Goal: Task Accomplishment & Management: Manage account settings

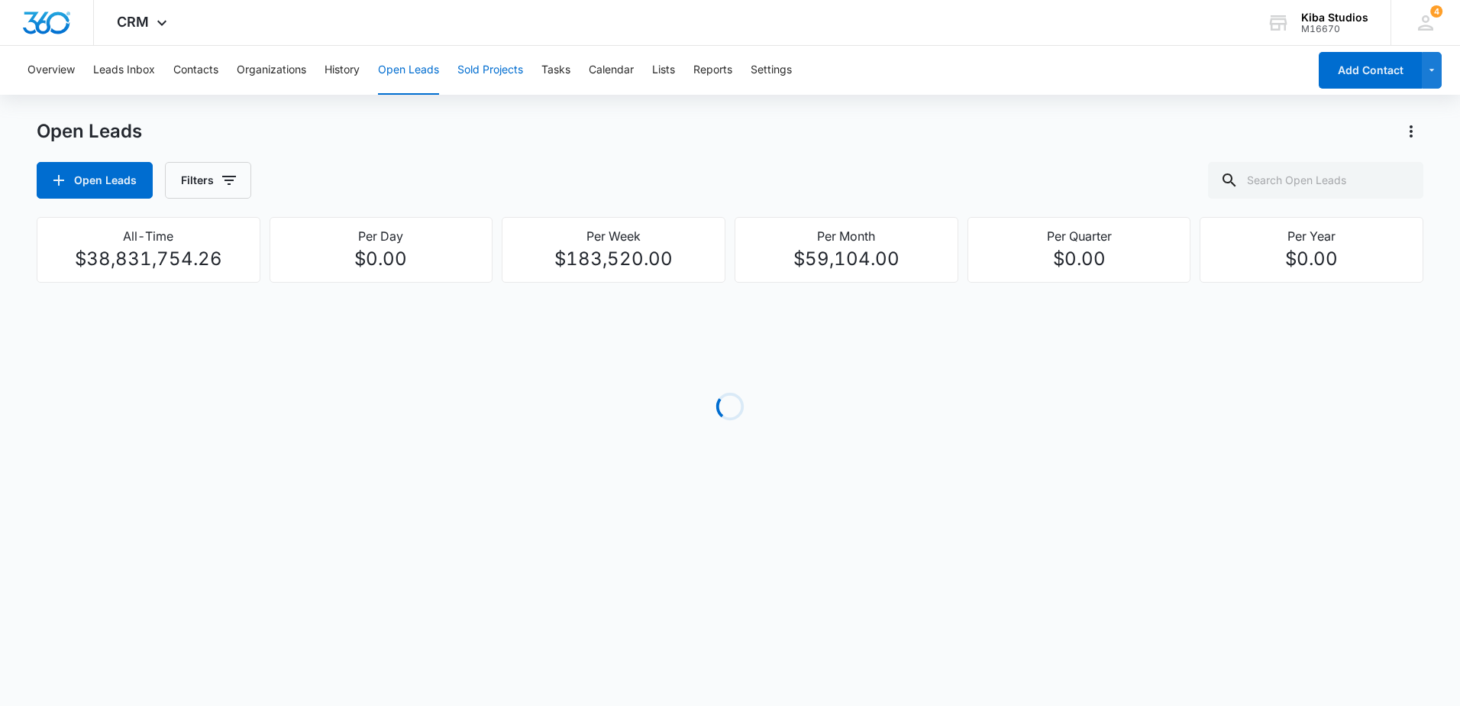
click at [477, 78] on button "Sold Projects" at bounding box center [490, 70] width 66 height 49
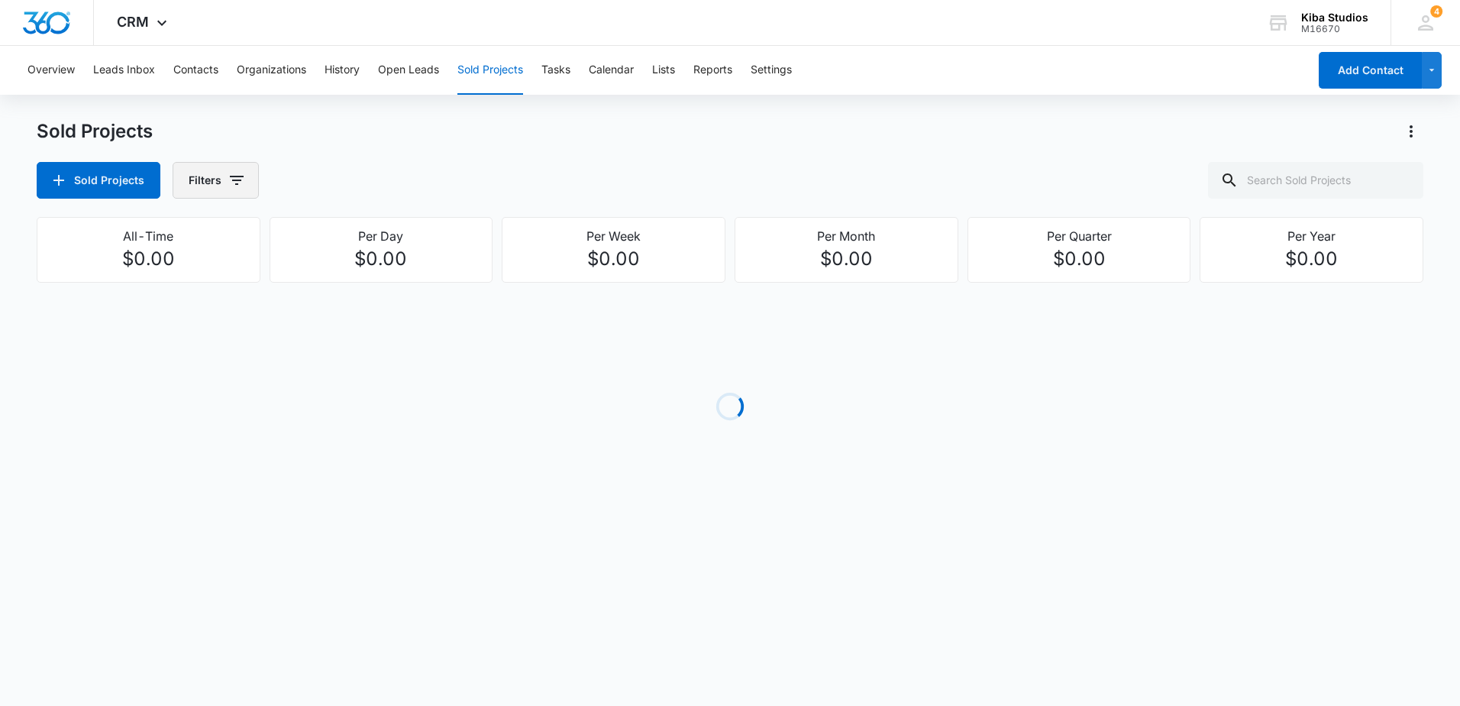
click at [231, 179] on icon "button" at bounding box center [237, 180] width 18 height 18
click at [329, 279] on div "Assigned To" at bounding box center [277, 275] width 176 height 24
click at [345, 276] on icon "Show Assigned To filters" at bounding box center [353, 276] width 18 height 18
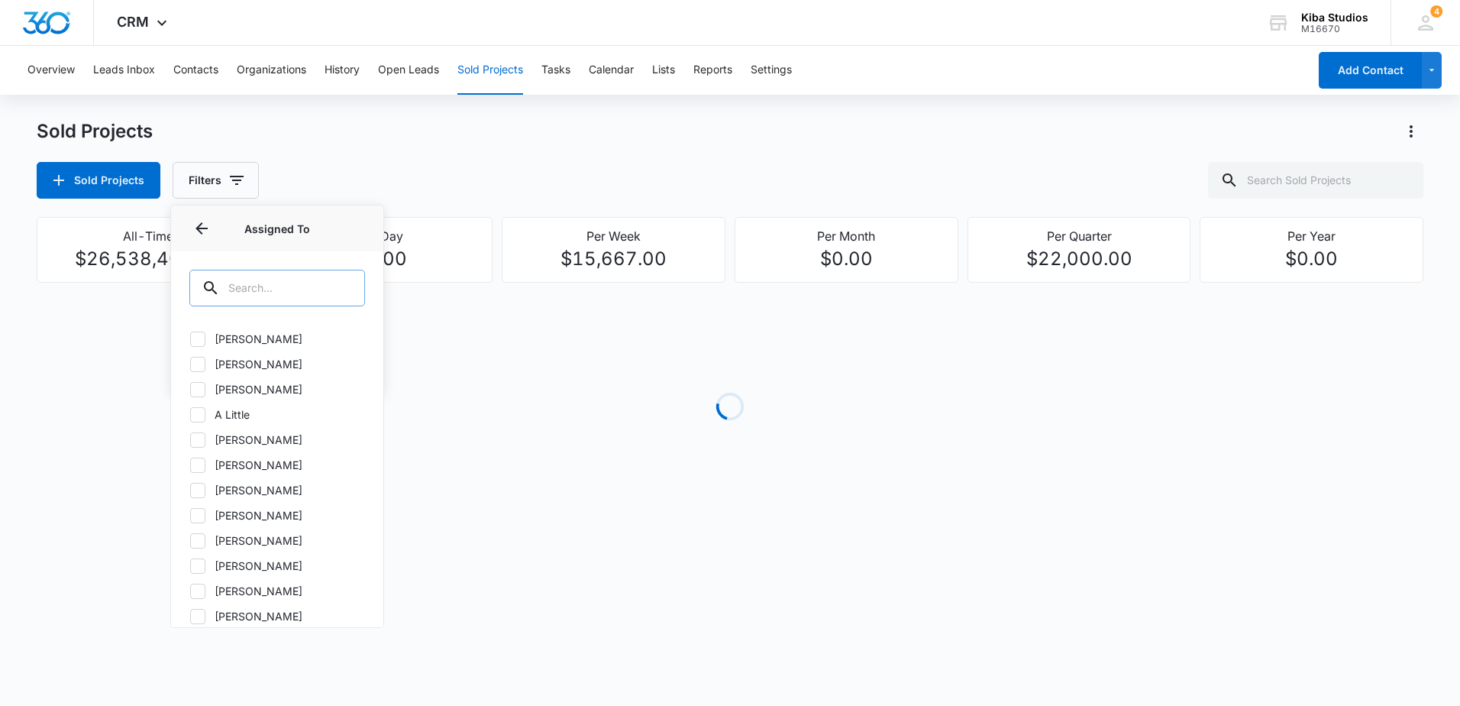
click at [299, 281] on input "text" at bounding box center [277, 288] width 176 height 37
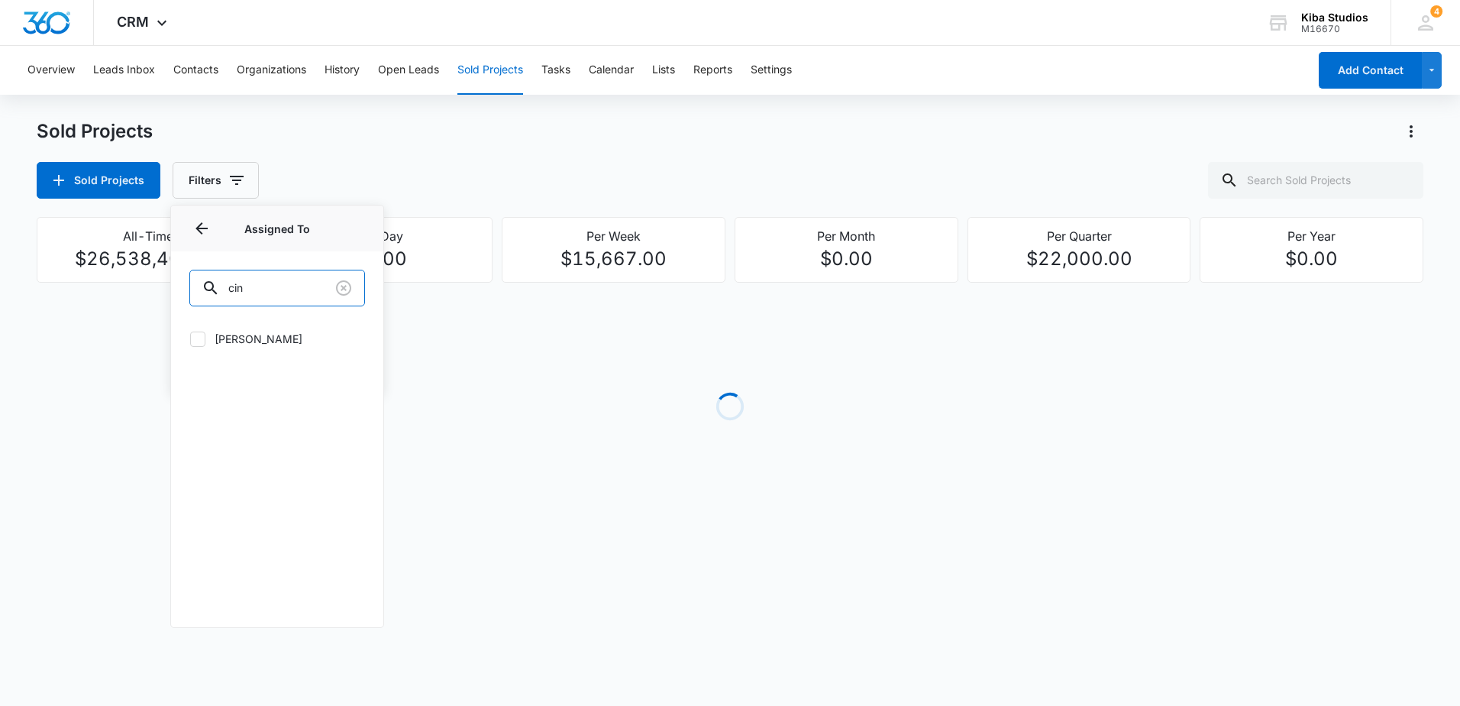
type input "cin"
click at [234, 341] on label "[PERSON_NAME]" at bounding box center [277, 339] width 176 height 16
click at [190, 339] on input "[PERSON_NAME]" at bounding box center [189, 338] width 1 height 1
checkbox input "true"
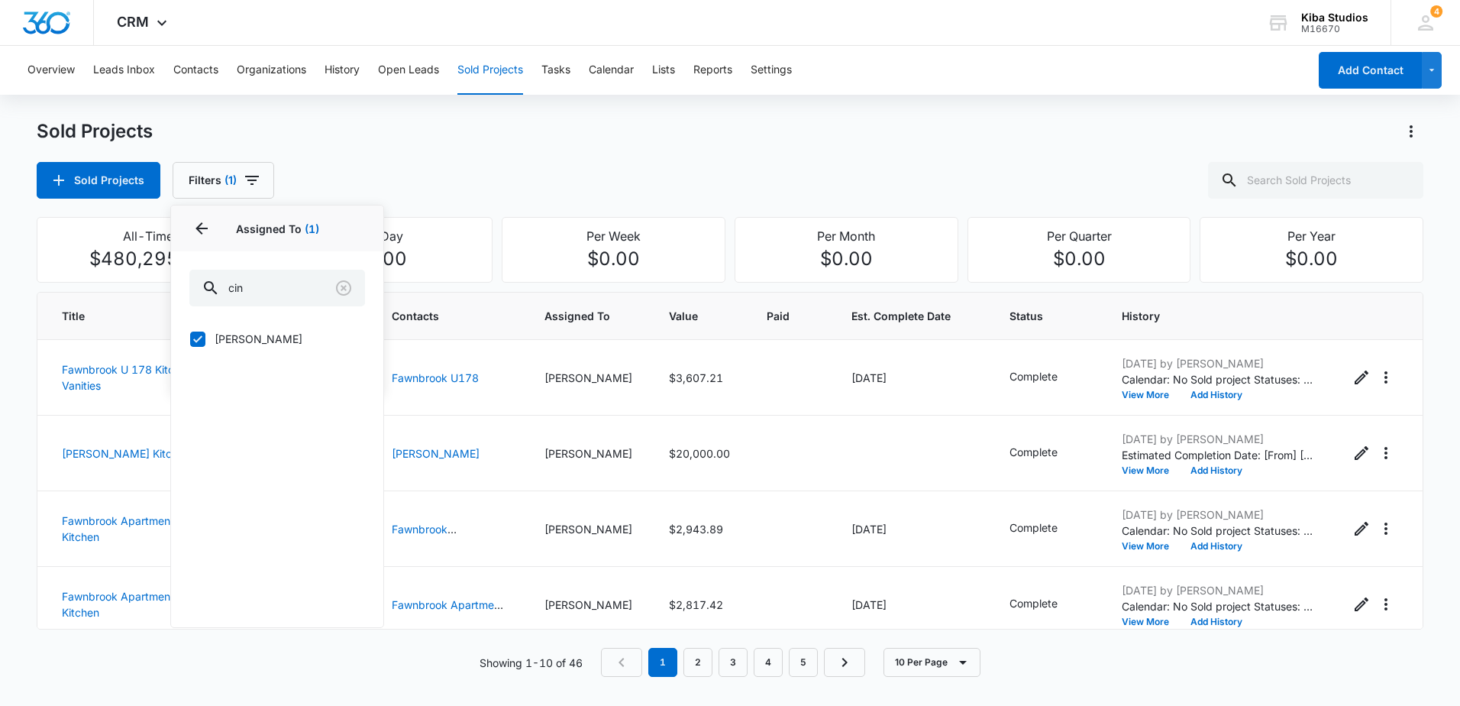
drag, startPoint x: 422, startPoint y: 248, endPoint x: 415, endPoint y: 258, distance: 12.1
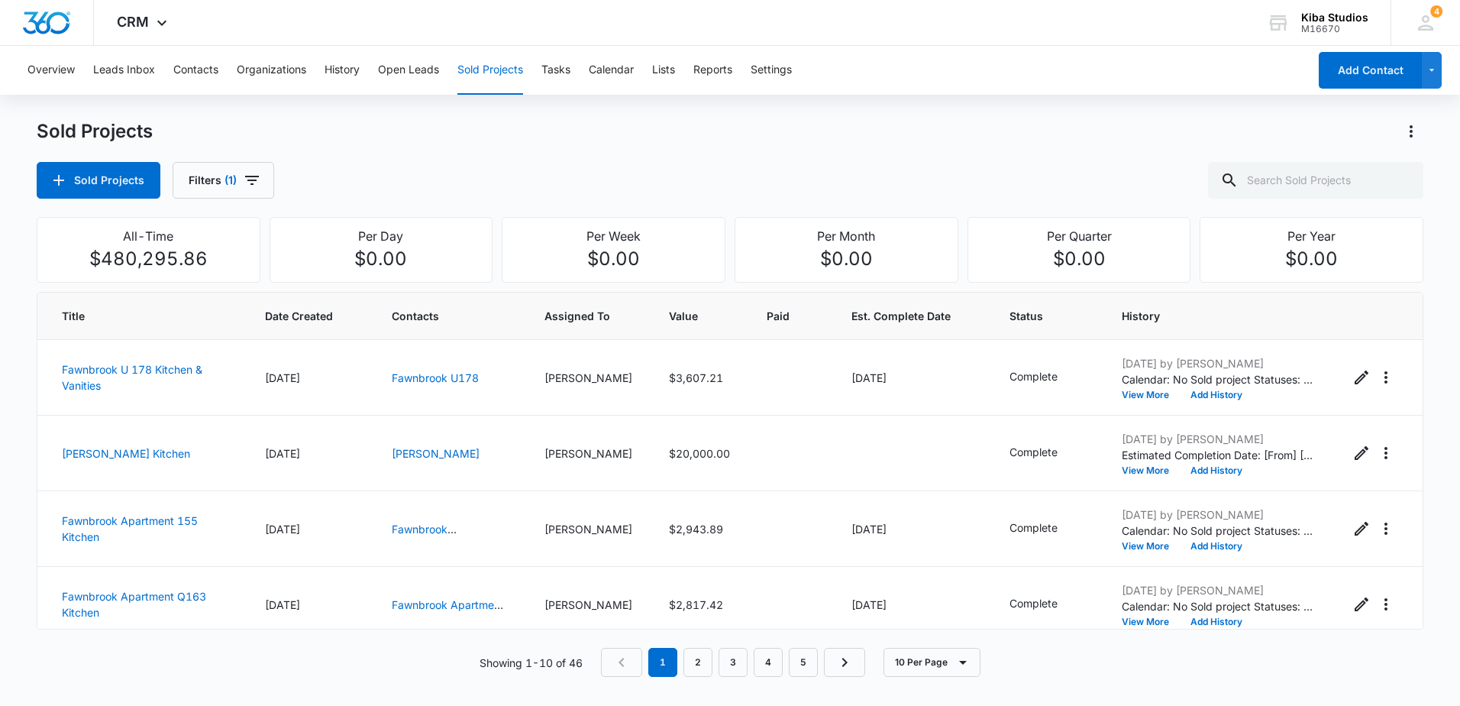
drag, startPoint x: 415, startPoint y: 258, endPoint x: 514, endPoint y: 192, distance: 119.0
click at [514, 192] on div "Sold Projects Filters (1)" at bounding box center [730, 180] width 1387 height 37
click at [263, 184] on button "Filters (1)" at bounding box center [224, 180] width 102 height 37
click at [351, 310] on icon "Show Project Status filters" at bounding box center [353, 315] width 18 height 18
click at [254, 370] on label "In Process" at bounding box center [277, 364] width 176 height 16
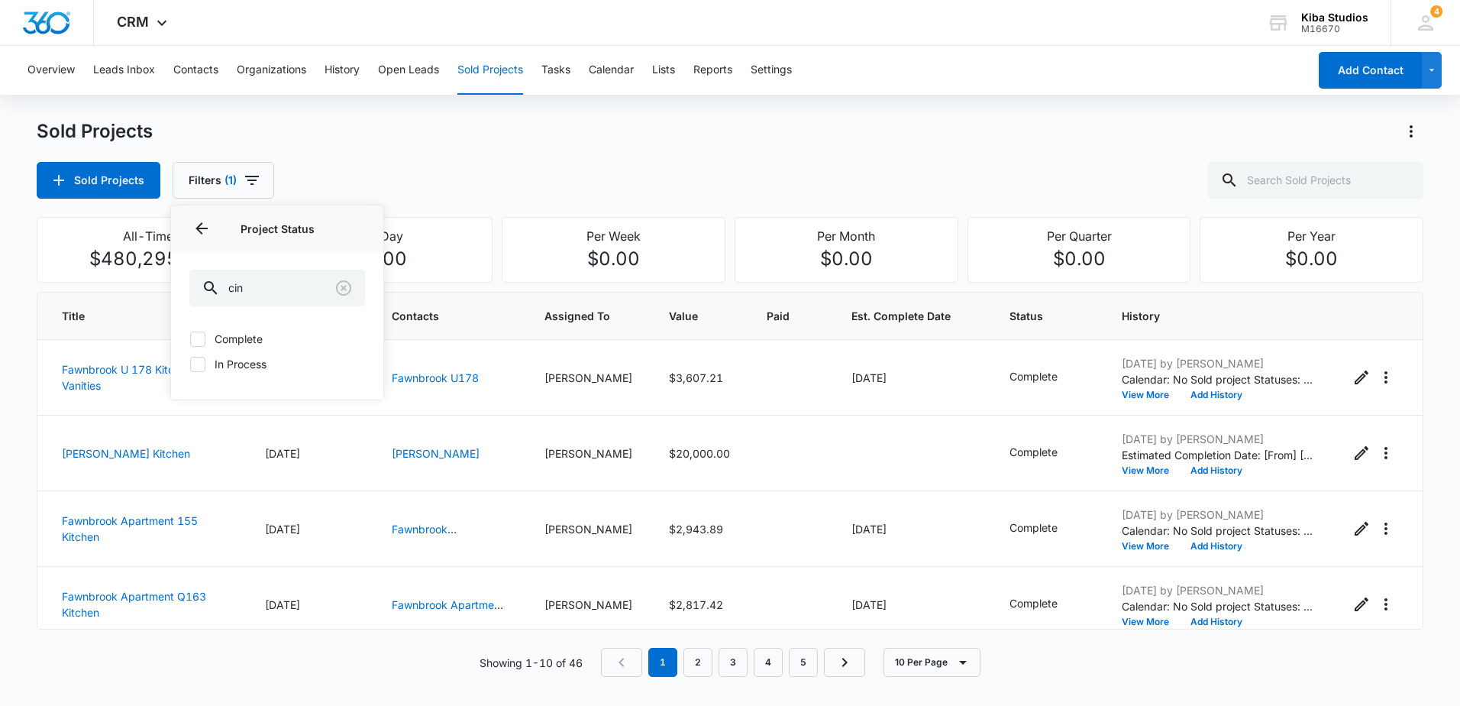
click at [190, 364] on input "In Process" at bounding box center [189, 364] width 1 height 1
checkbox input "true"
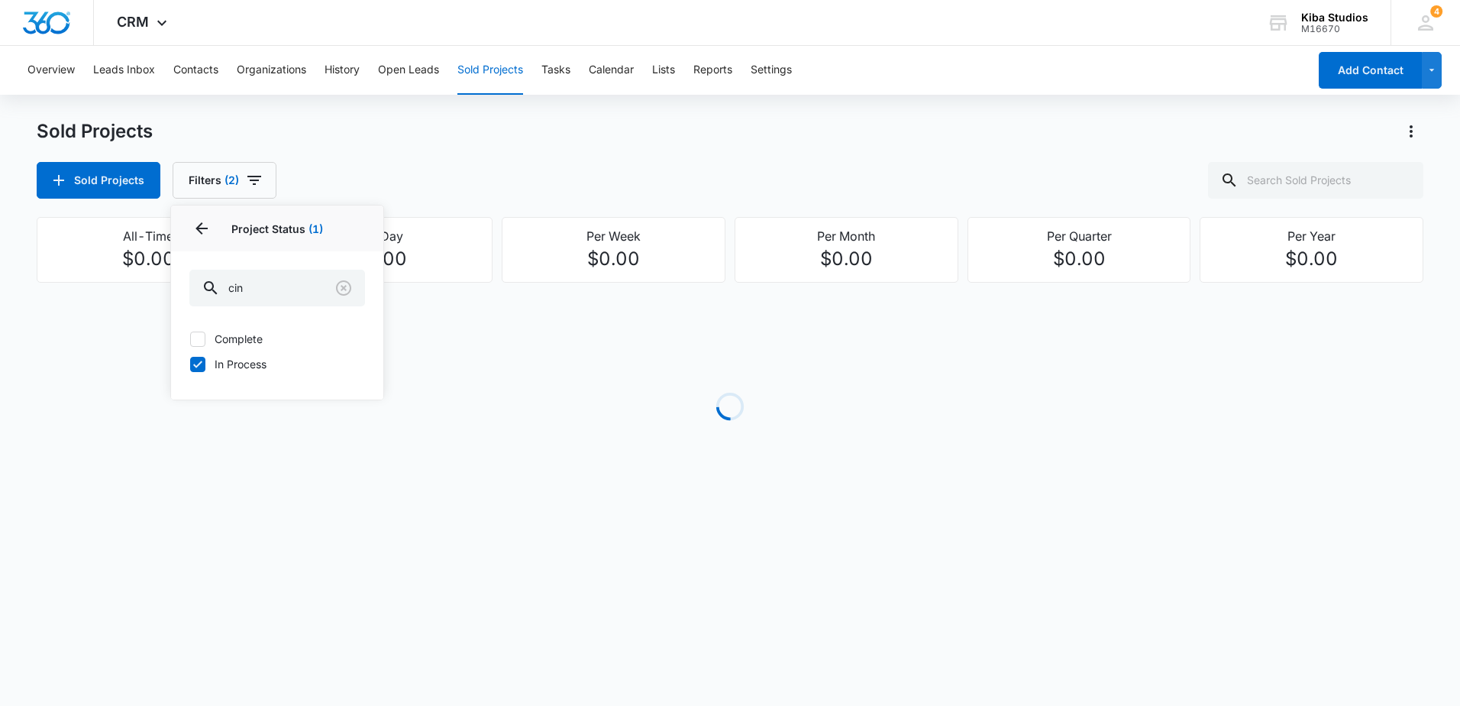
click at [613, 153] on div "Sold Projects Sold Projects Filters (2) Assigned By Assigned To 1 Project Statu…" at bounding box center [730, 158] width 1387 height 79
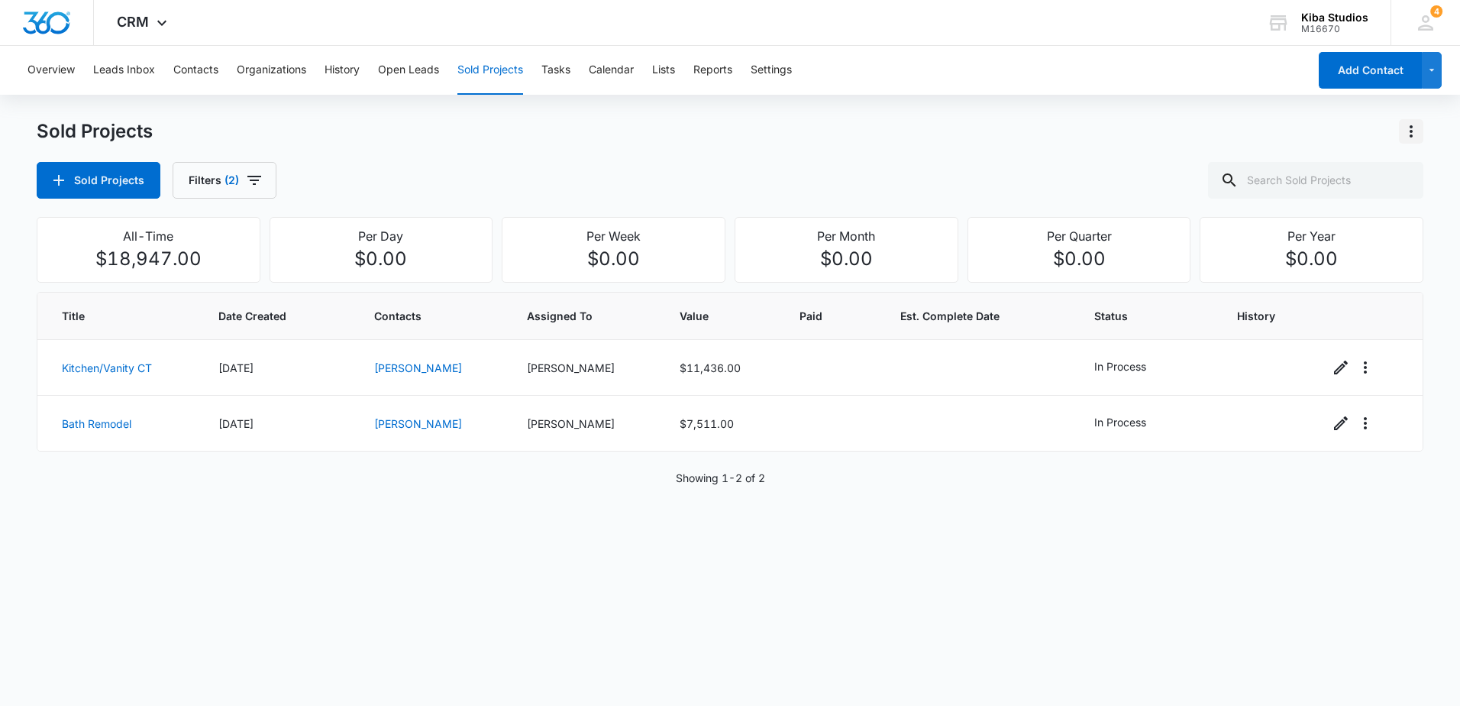
click at [1405, 137] on icon "Actions" at bounding box center [1411, 131] width 18 height 18
click at [1297, 201] on div "Export Sold Projects" at bounding box center [1321, 197] width 129 height 11
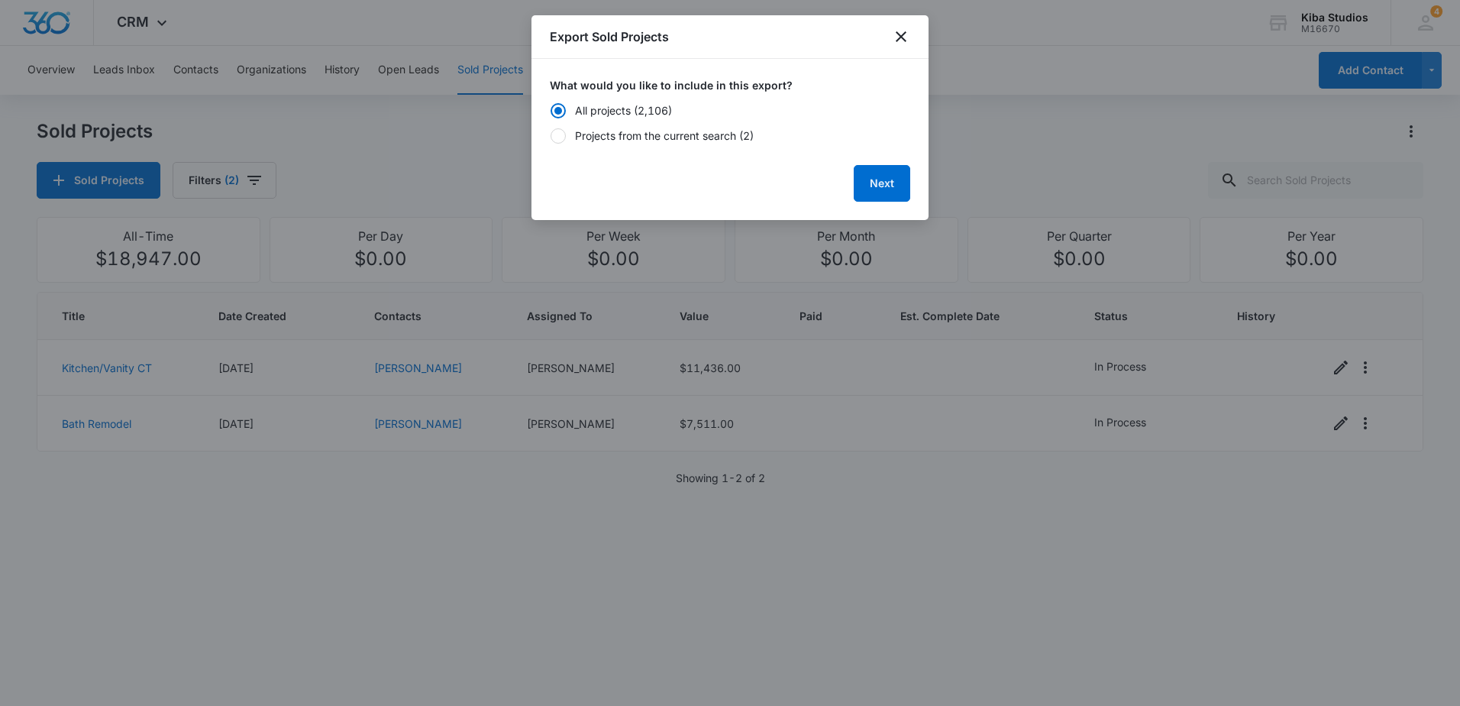
click at [619, 129] on div "Projects from the current search (2)" at bounding box center [664, 136] width 179 height 16
click at [551, 131] on input "Projects from the current search (2)" at bounding box center [550, 136] width 1 height 11
radio input "false"
radio input "true"
click at [878, 176] on button "Next" at bounding box center [882, 183] width 57 height 37
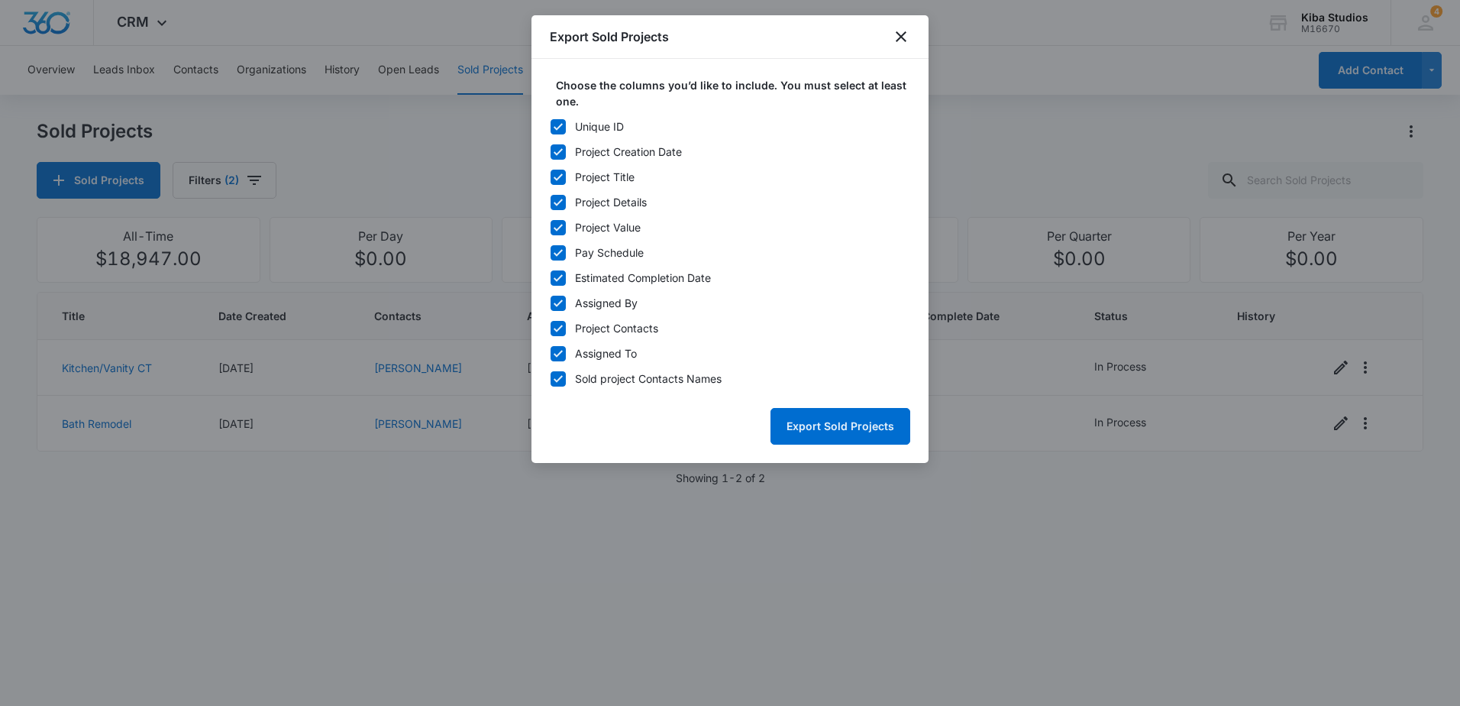
click at [564, 120] on icon at bounding box center [558, 127] width 14 height 14
click at [551, 121] on input "Unique ID" at bounding box center [550, 126] width 1 height 11
checkbox input "false"
click at [558, 299] on icon at bounding box center [558, 303] width 14 height 14
click at [551, 299] on input "Assigned By" at bounding box center [550, 303] width 1 height 11
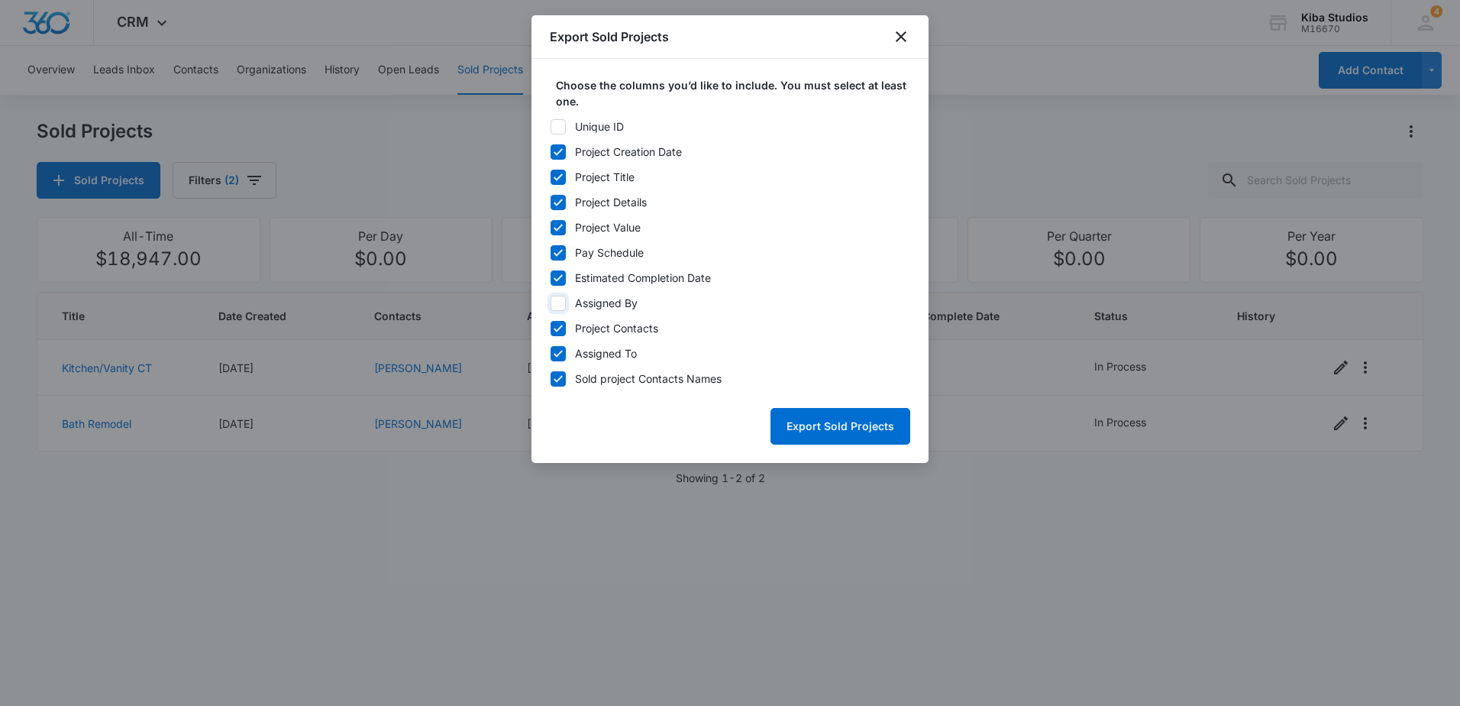
checkbox input "false"
click at [558, 276] on icon at bounding box center [558, 278] width 14 height 14
click at [551, 276] on input "Estimated Completion Date" at bounding box center [550, 278] width 1 height 11
checkbox input "false"
click at [558, 258] on icon at bounding box center [558, 253] width 14 height 14
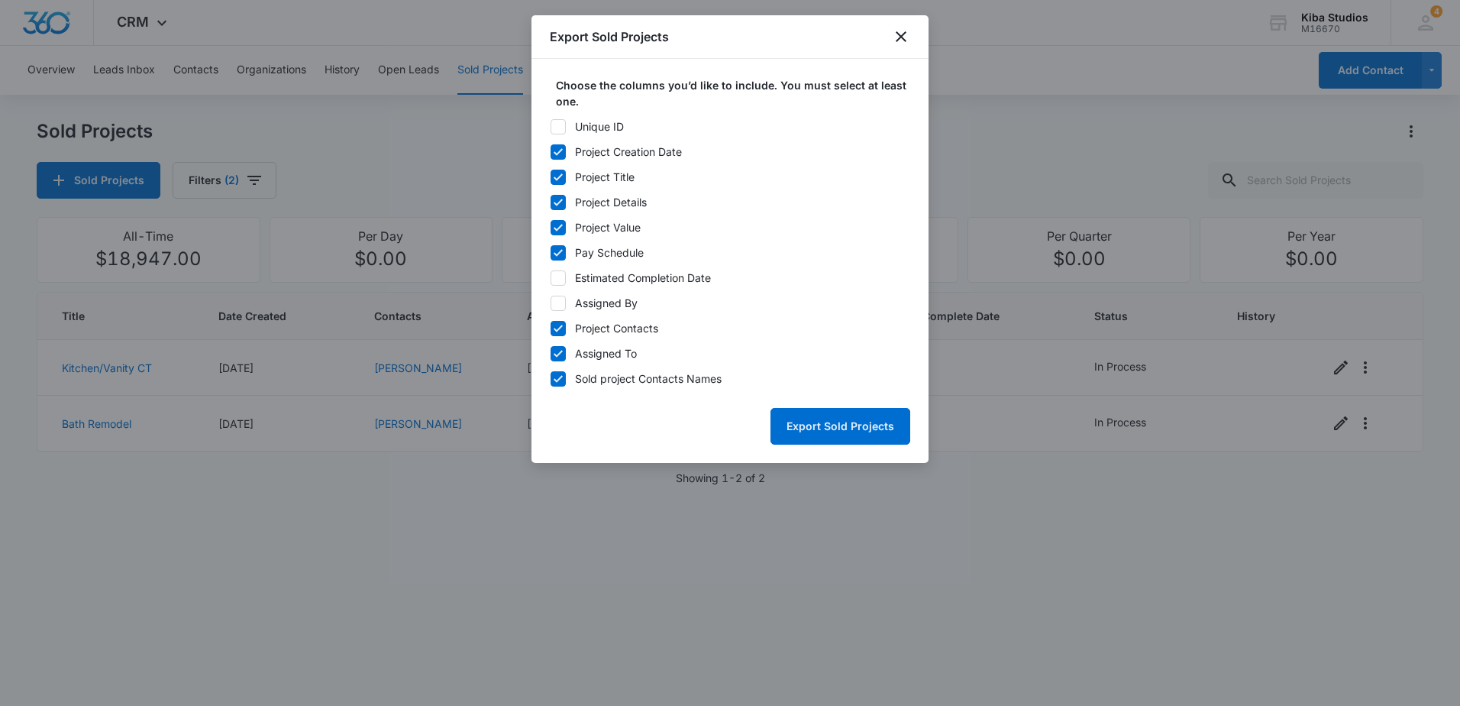
click at [551, 258] on input "Pay Schedule" at bounding box center [550, 252] width 1 height 11
checkbox input "false"
click at [855, 428] on button "Export Sold Projects" at bounding box center [841, 426] width 140 height 37
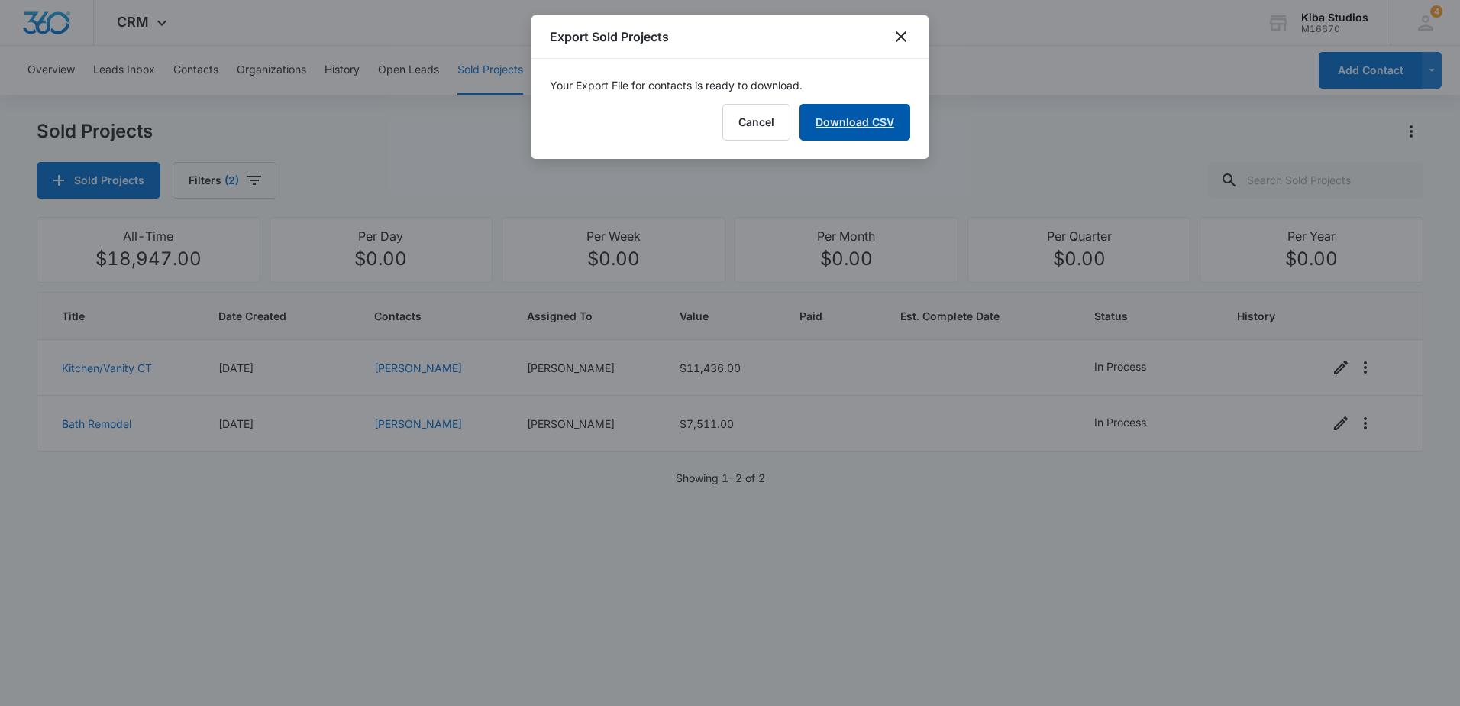
click at [871, 131] on link "Download CSV" at bounding box center [855, 122] width 111 height 37
click at [903, 38] on icon "close" at bounding box center [901, 36] width 11 height 11
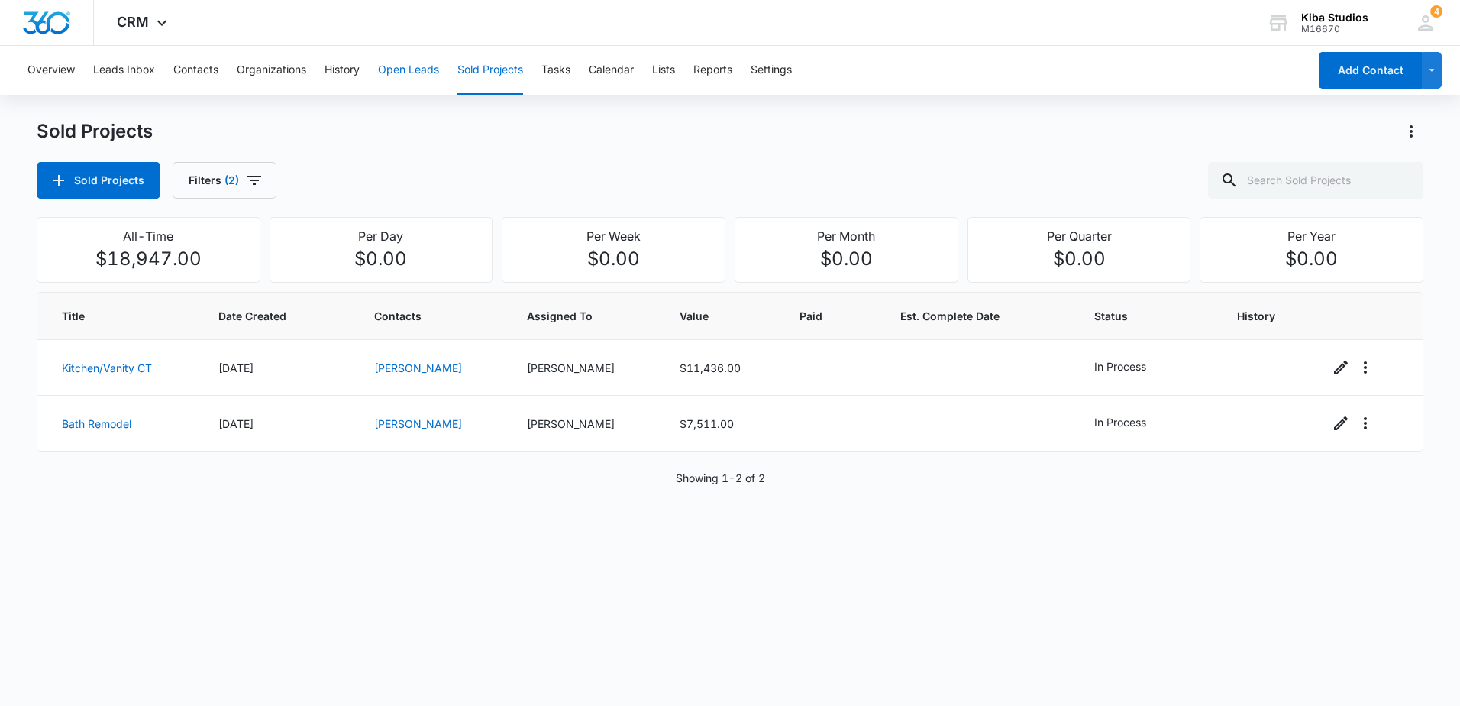
click at [385, 65] on button "Open Leads" at bounding box center [408, 70] width 61 height 49
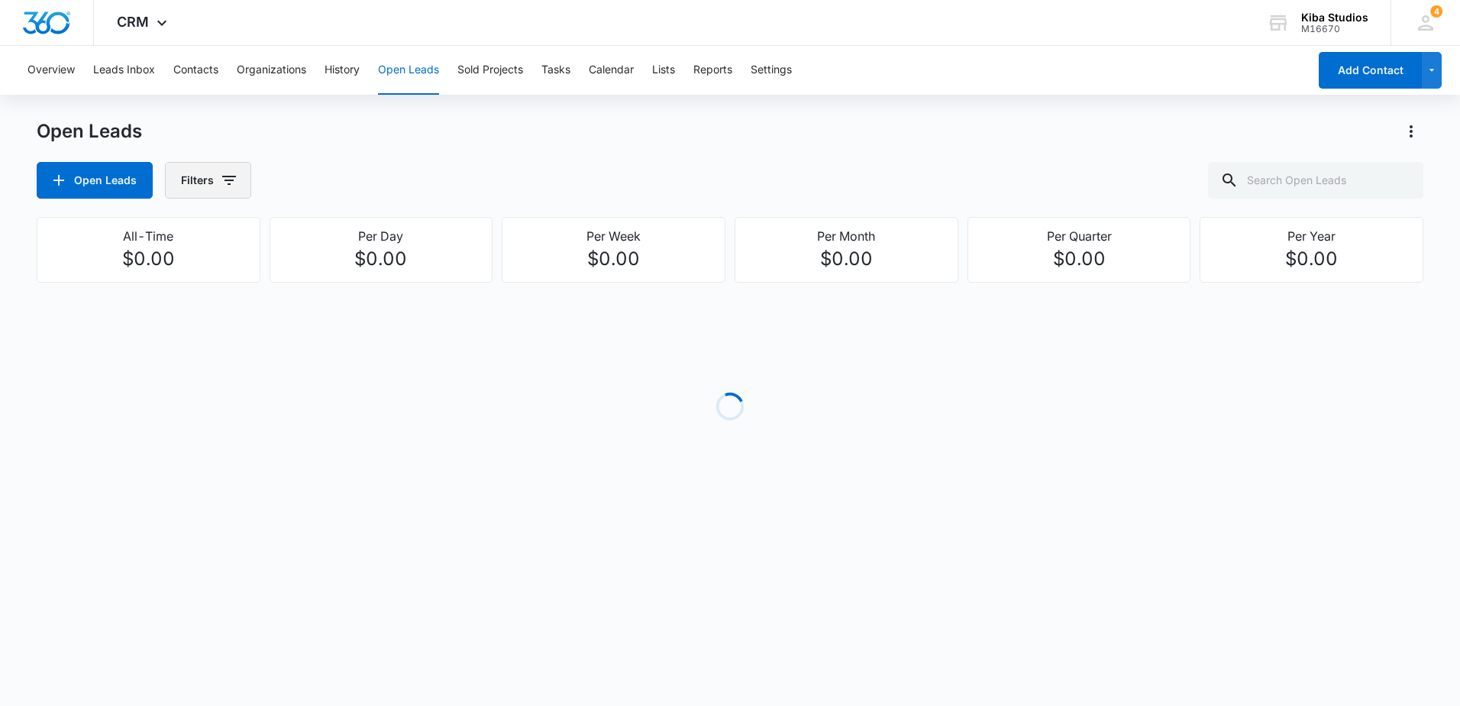
click at [214, 188] on button "Filters" at bounding box center [208, 180] width 86 height 37
click at [348, 286] on button "Show Assigned To filters" at bounding box center [346, 275] width 24 height 24
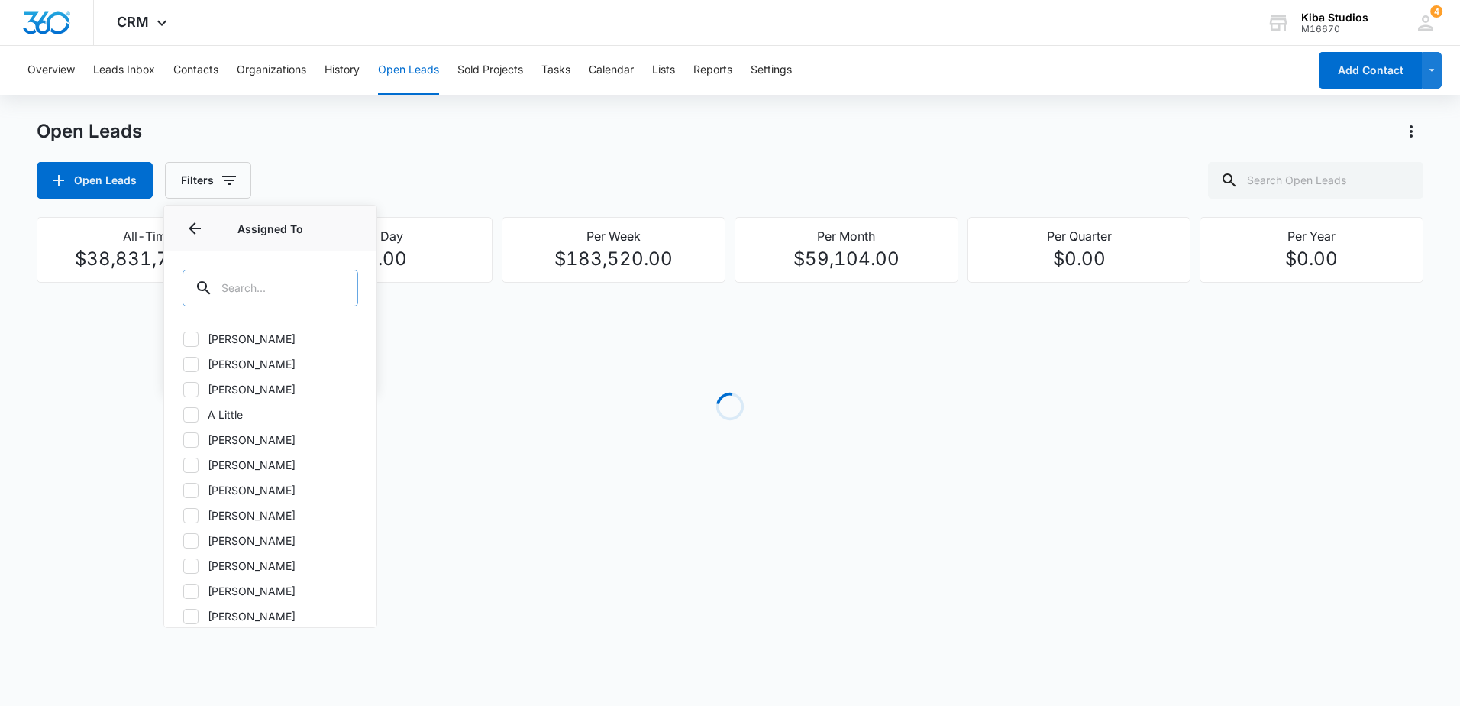
click at [287, 299] on input "text" at bounding box center [271, 288] width 176 height 37
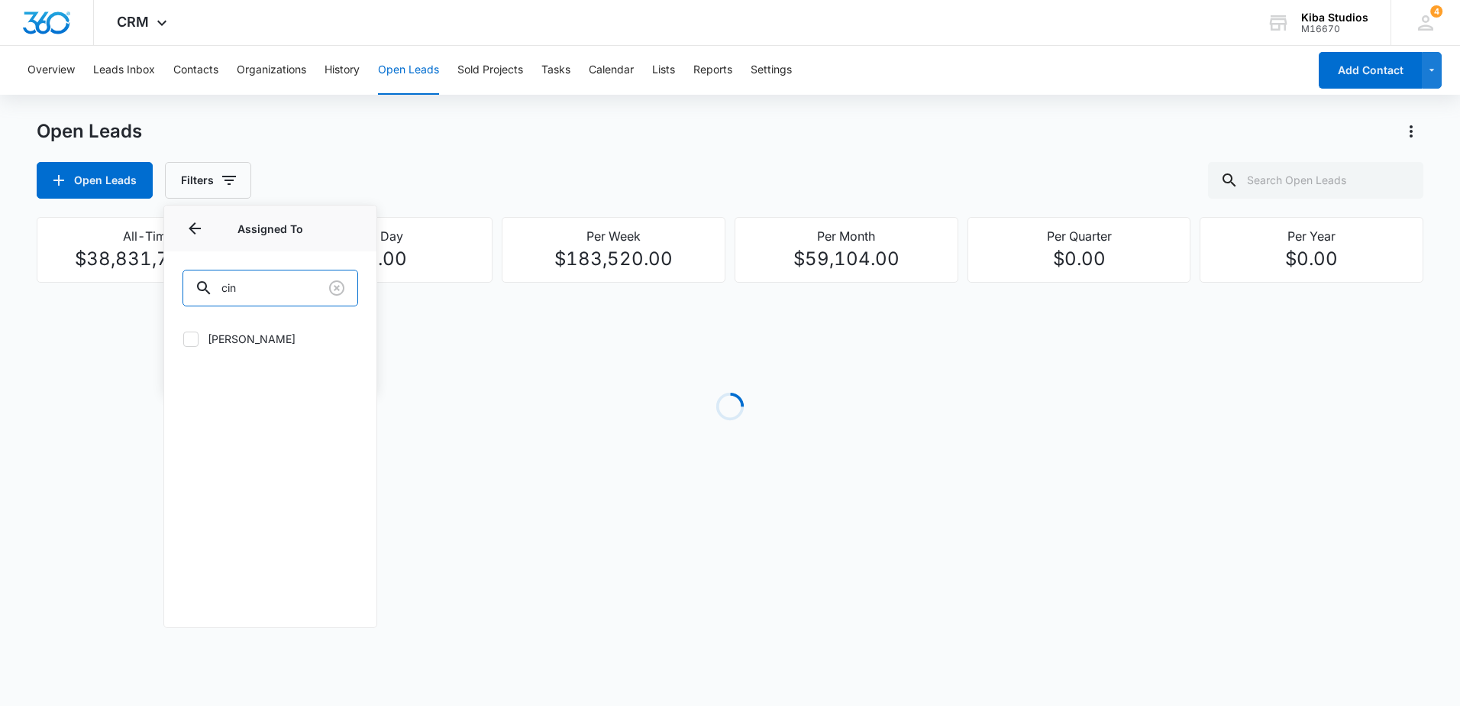
type input "cin"
click at [257, 337] on label "[PERSON_NAME]" at bounding box center [271, 339] width 176 height 16
click at [183, 338] on input "[PERSON_NAME]" at bounding box center [183, 338] width 1 height 1
checkbox input "true"
click at [290, 196] on div "Open Leads Filters (1) Assigned By Assigned To 1 Assigned To (1) cin [PERSON_NA…" at bounding box center [730, 180] width 1387 height 37
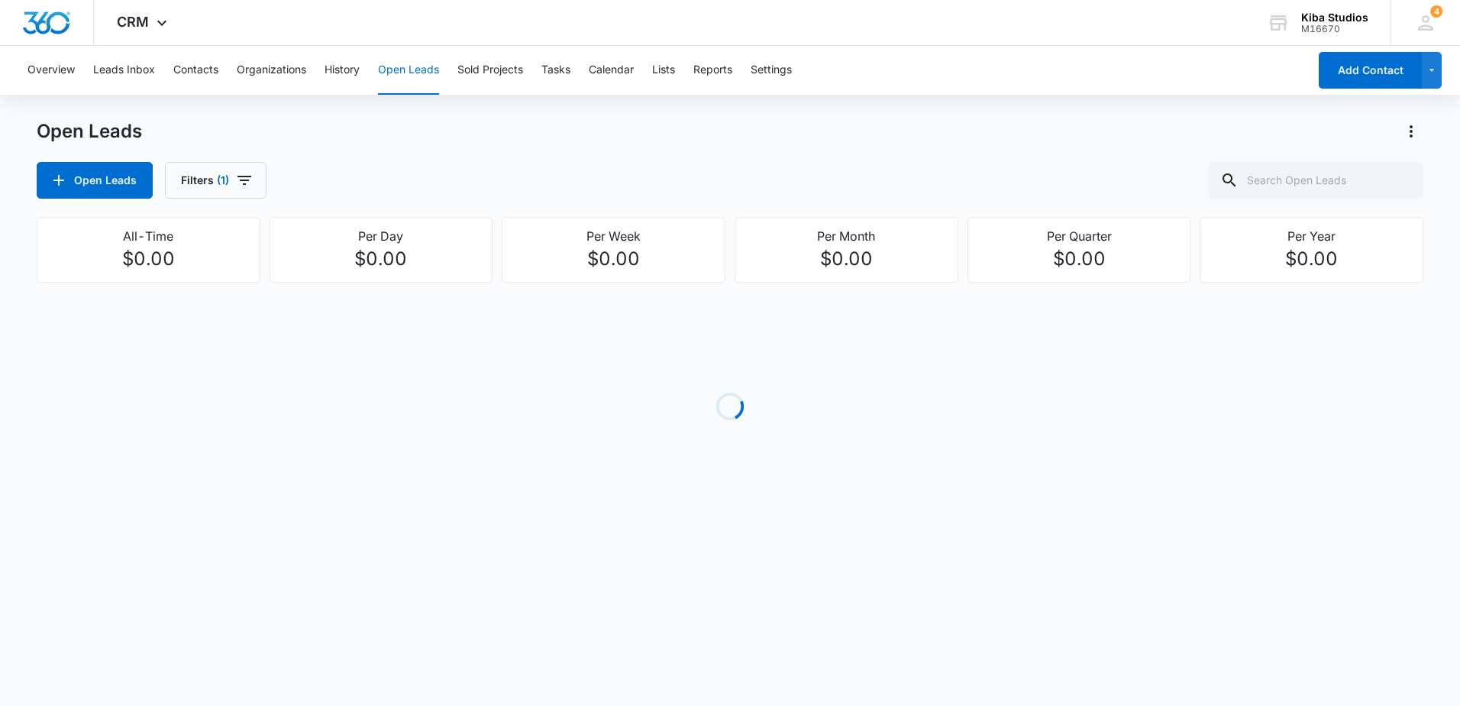
click at [270, 185] on div "Open Leads Filters (1)" at bounding box center [730, 180] width 1387 height 37
click at [260, 184] on button "Filters (1)" at bounding box center [216, 180] width 102 height 37
click at [354, 319] on icon "Show Open Lead Status filters" at bounding box center [346, 315] width 18 height 18
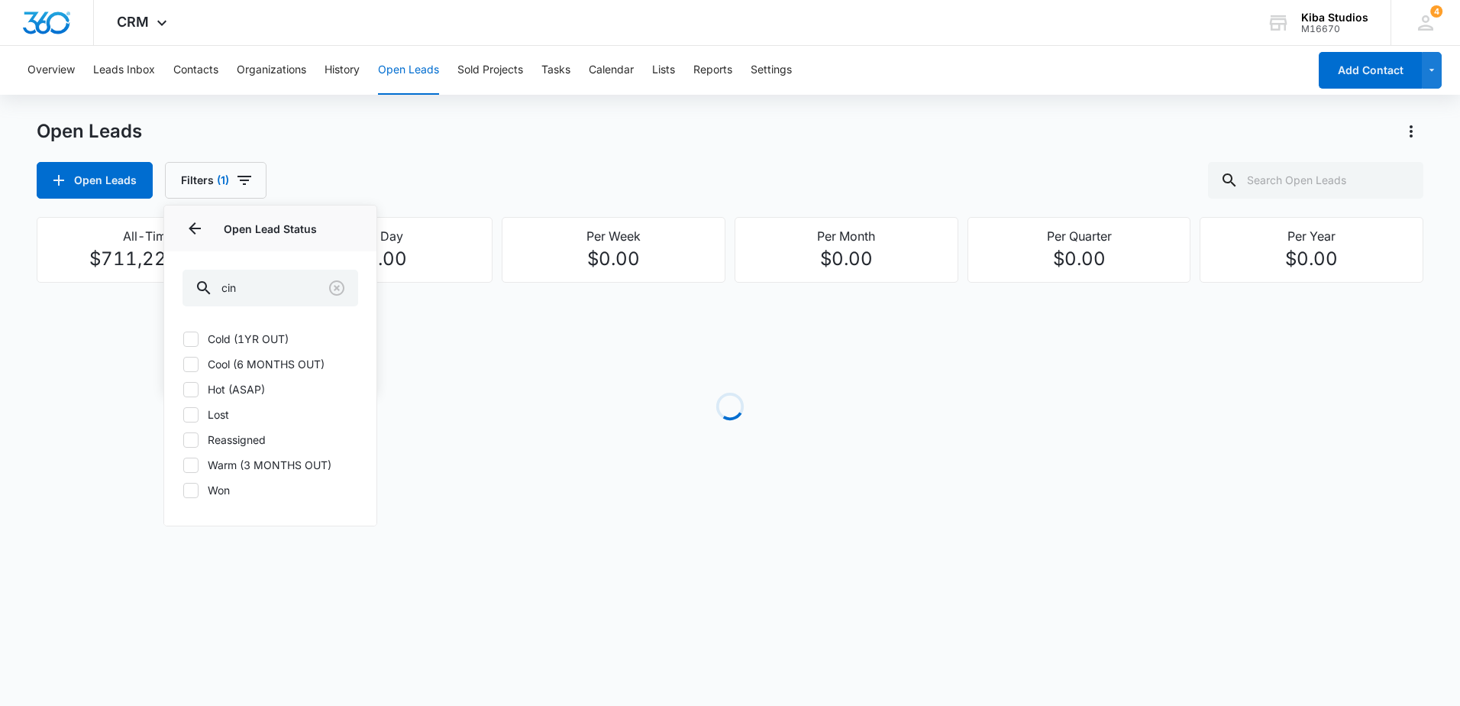
click at [189, 344] on icon at bounding box center [191, 339] width 14 height 14
click at [183, 339] on input "Cold (1YR OUT)" at bounding box center [183, 338] width 1 height 1
checkbox input "true"
click at [193, 365] on icon at bounding box center [191, 364] width 14 height 14
click at [183, 364] on input "Cool (6 MONTHS OUT)" at bounding box center [183, 364] width 1 height 1
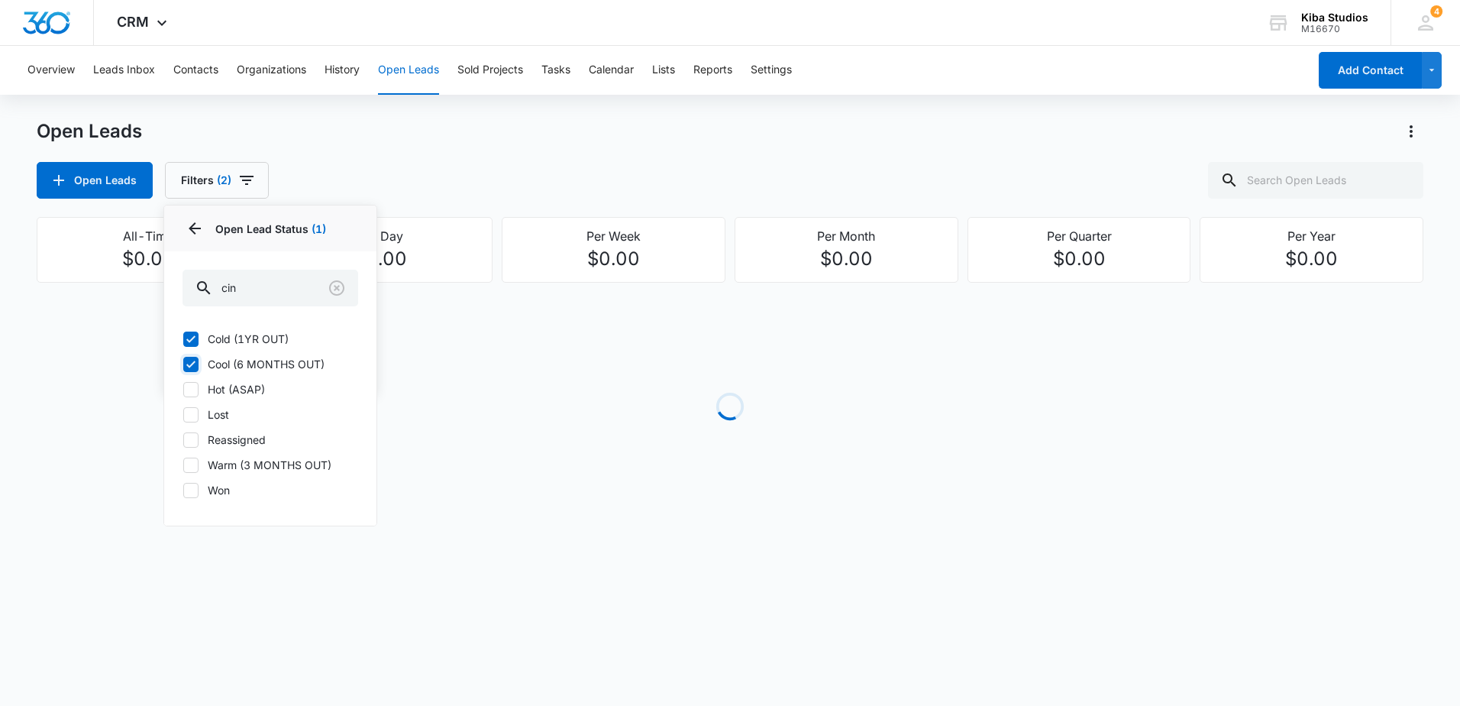
checkbox input "true"
click at [193, 384] on icon at bounding box center [191, 390] width 14 height 14
click at [183, 389] on input "Hot (ASAP)" at bounding box center [183, 389] width 1 height 1
checkbox input "true"
click at [194, 467] on icon at bounding box center [191, 465] width 14 height 14
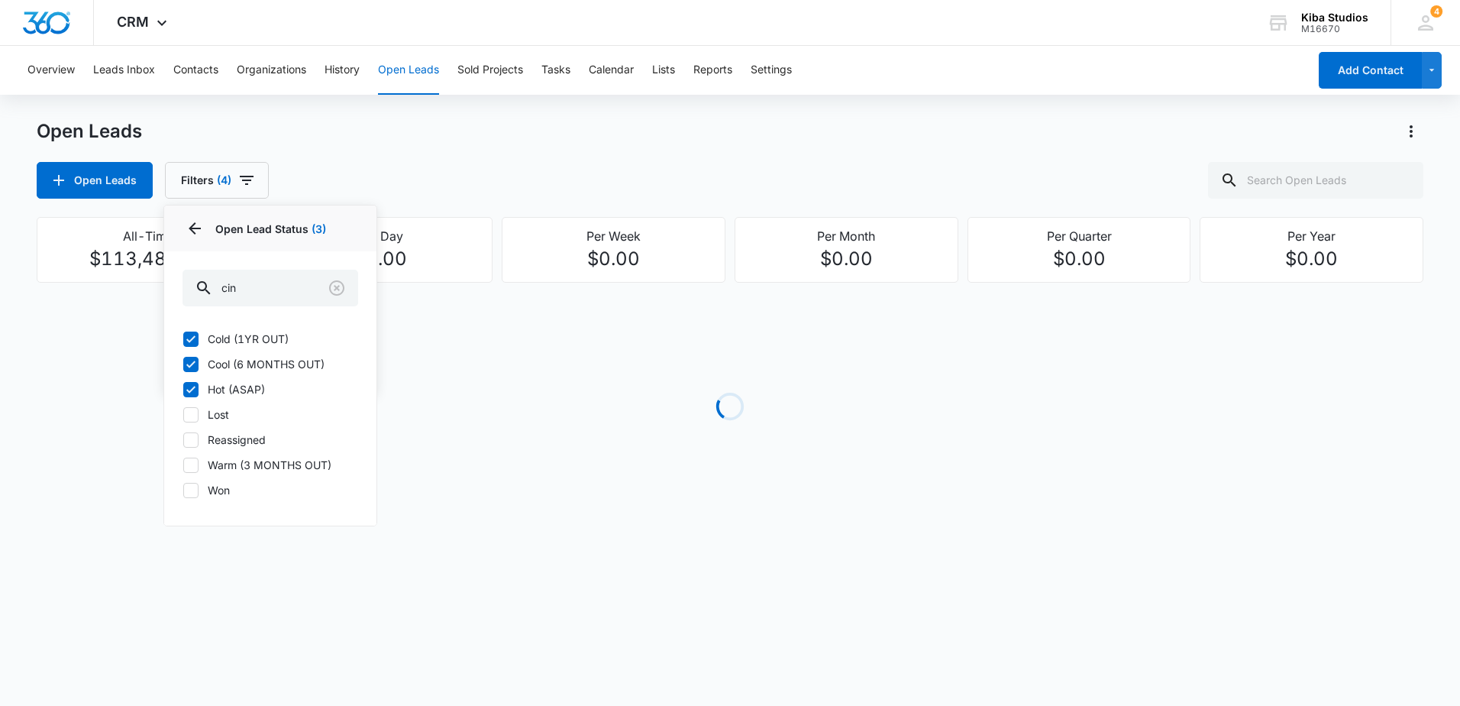
click at [183, 465] on input "Warm (3 MONTHS OUT)" at bounding box center [183, 464] width 1 height 1
checkbox input "true"
click at [562, 184] on div "Open Leads Filters (5) Assigned By Assigned To 1 Open Lead Status 4 Open Lead S…" at bounding box center [730, 180] width 1387 height 37
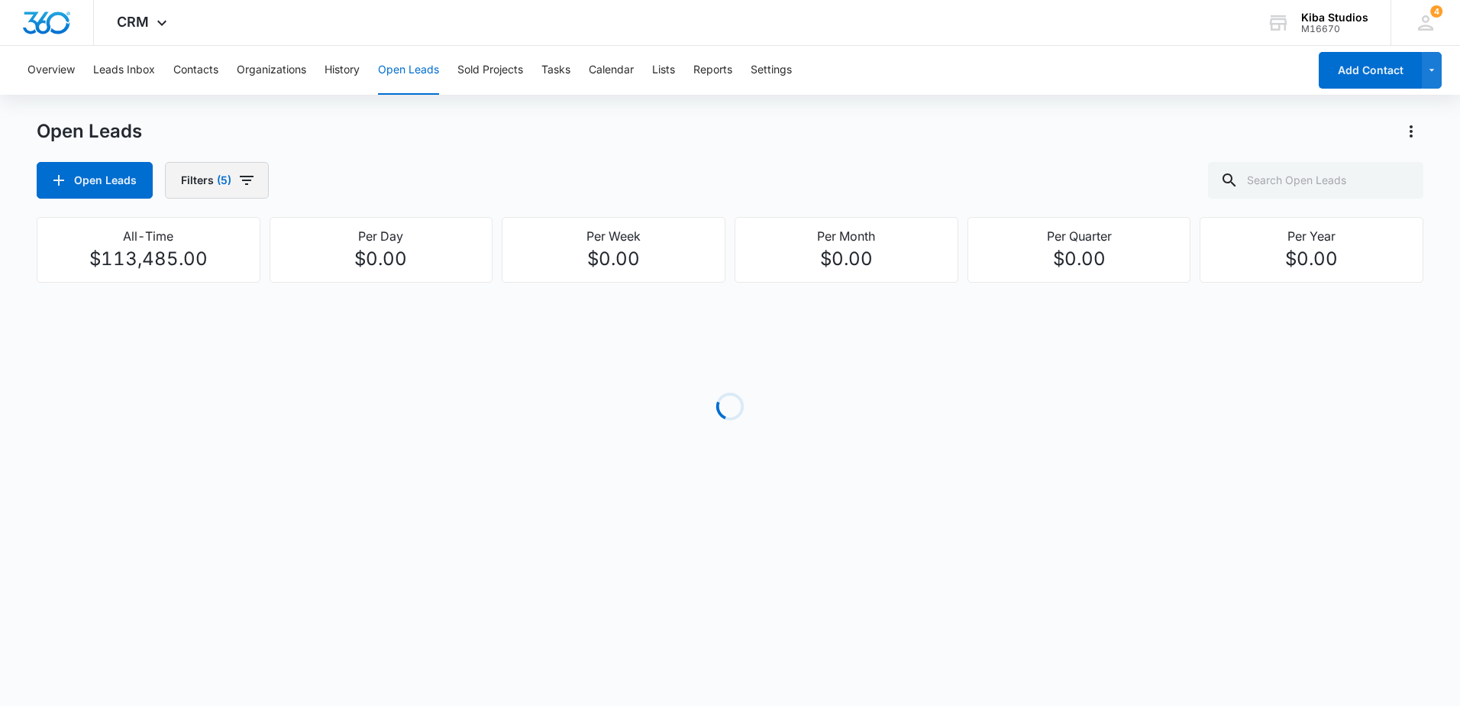
drag, startPoint x: 239, startPoint y: 171, endPoint x: 241, endPoint y: 187, distance: 16.2
click at [241, 172] on icon "button" at bounding box center [247, 180] width 18 height 18
click at [351, 316] on icon "Show Open Lead Status filters" at bounding box center [346, 315] width 18 height 18
click at [597, 179] on div "Open Leads Filters (5)" at bounding box center [730, 180] width 1387 height 37
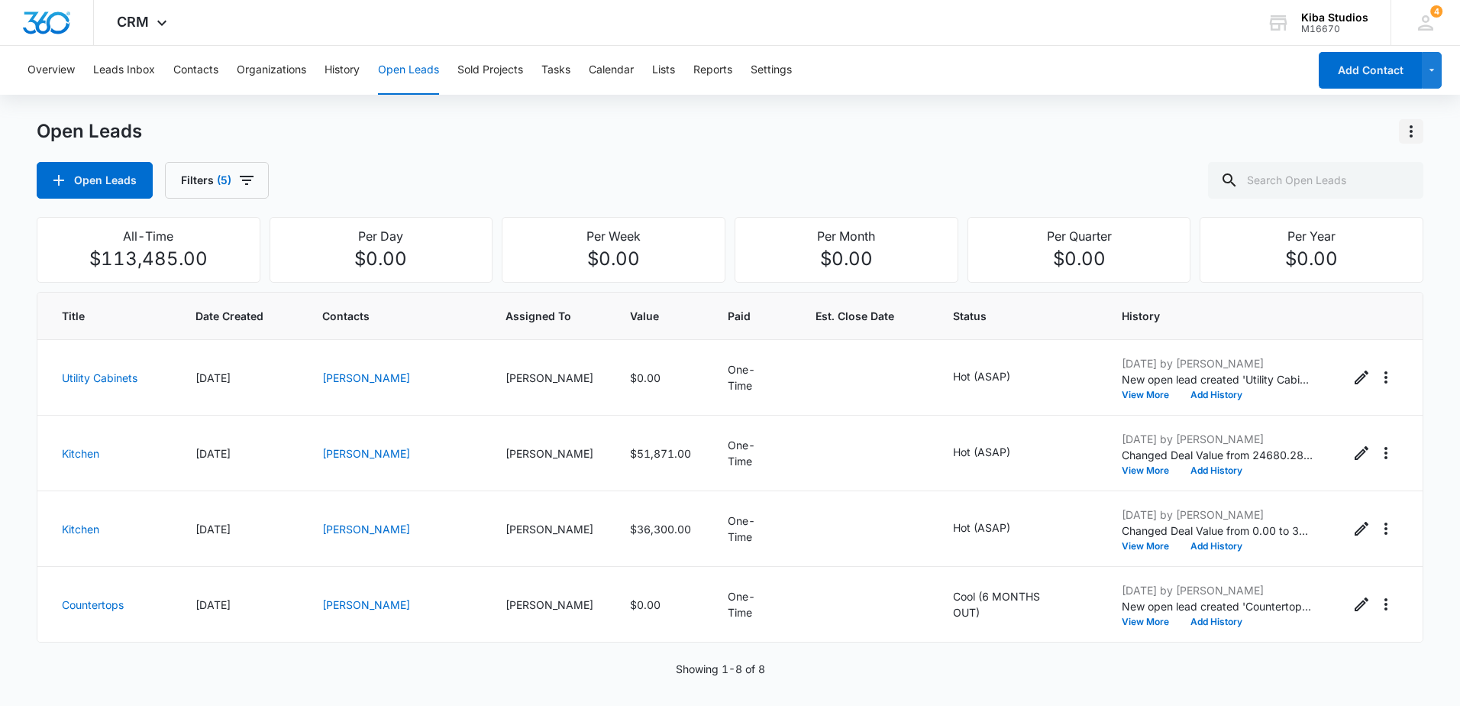
click at [1411, 129] on icon "Actions" at bounding box center [1411, 131] width 18 height 18
click at [1332, 197] on div "Export Open Leads" at bounding box center [1324, 197] width 124 height 11
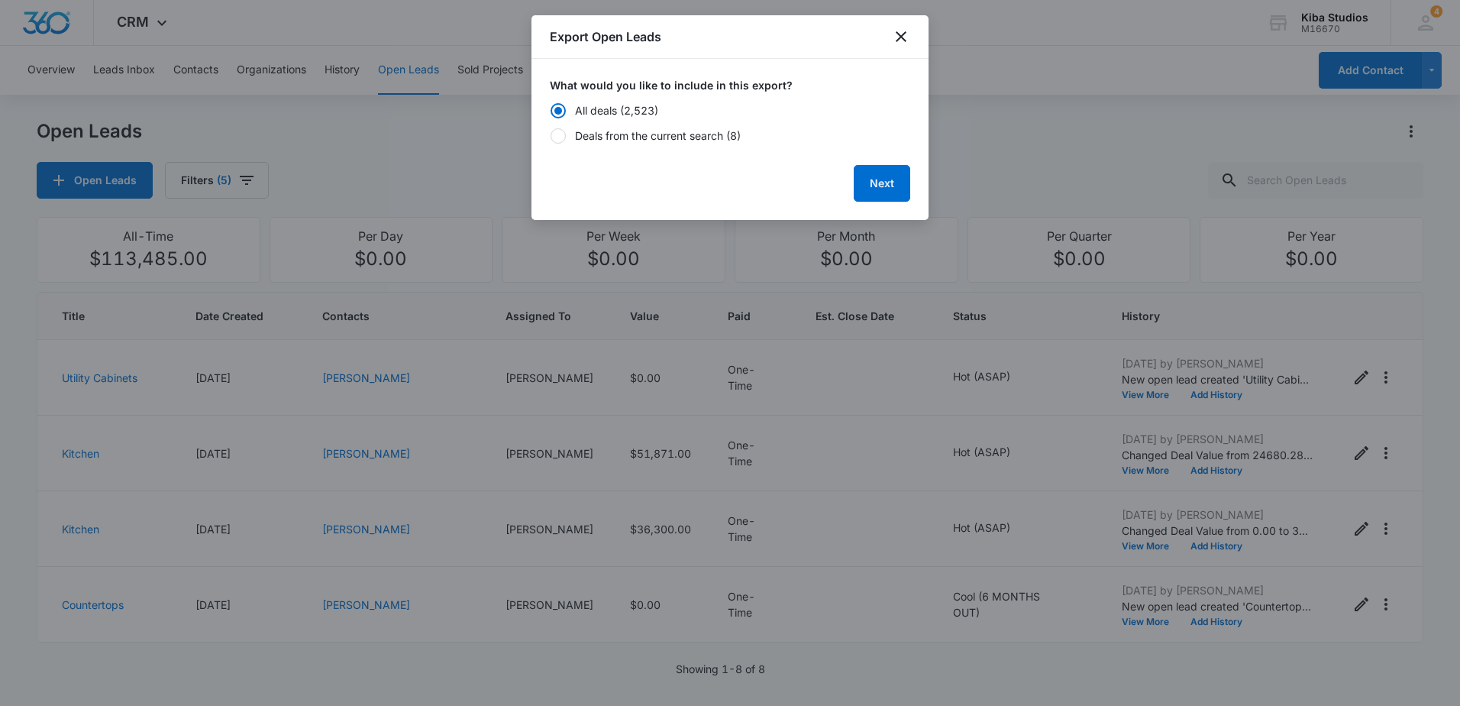
click at [632, 137] on div "Deals from the current search (8)" at bounding box center [658, 136] width 166 height 16
click at [551, 137] on input "Deals from the current search (8)" at bounding box center [550, 136] width 1 height 11
radio input "false"
radio input "true"
click at [869, 182] on button "Next" at bounding box center [882, 183] width 57 height 37
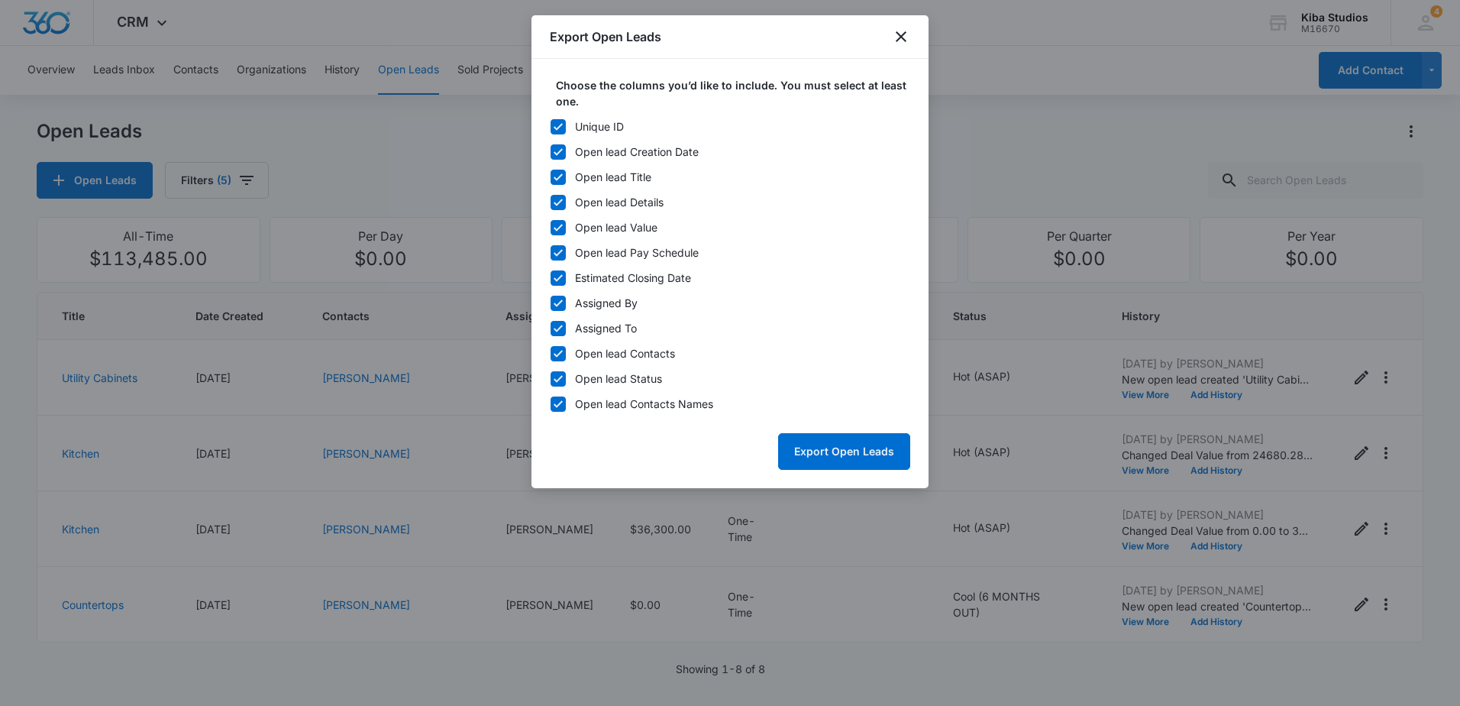
click at [561, 122] on icon at bounding box center [558, 127] width 14 height 14
click at [551, 122] on input "Unique ID" at bounding box center [550, 126] width 1 height 11
checkbox input "false"
click at [556, 276] on icon at bounding box center [558, 278] width 14 height 14
click at [551, 276] on input "Estimated Closing Date" at bounding box center [550, 278] width 1 height 11
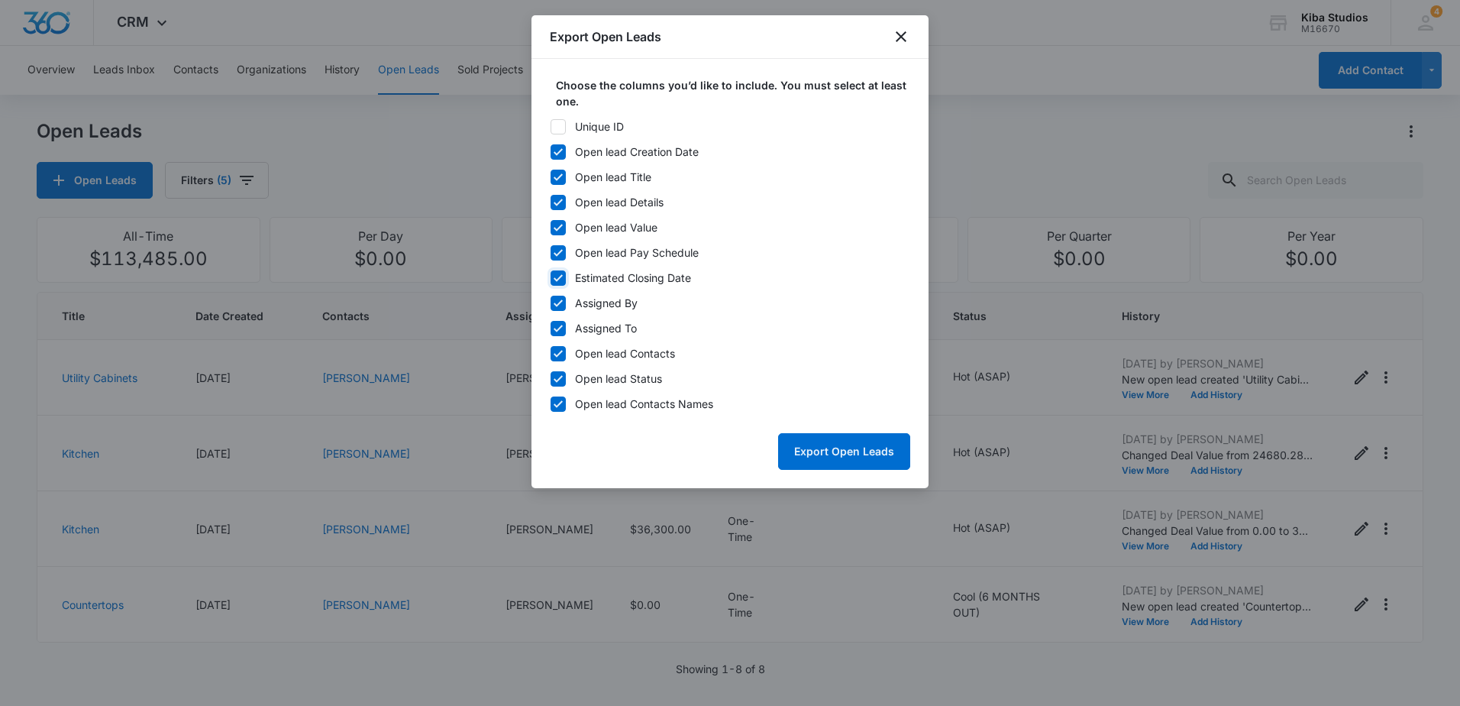
checkbox input "false"
click at [560, 253] on icon at bounding box center [558, 252] width 9 height 7
click at [551, 253] on input "Open lead Pay Schedule" at bounding box center [550, 252] width 1 height 11
checkbox input "false"
click at [550, 297] on label "Assigned By" at bounding box center [730, 303] width 360 height 16
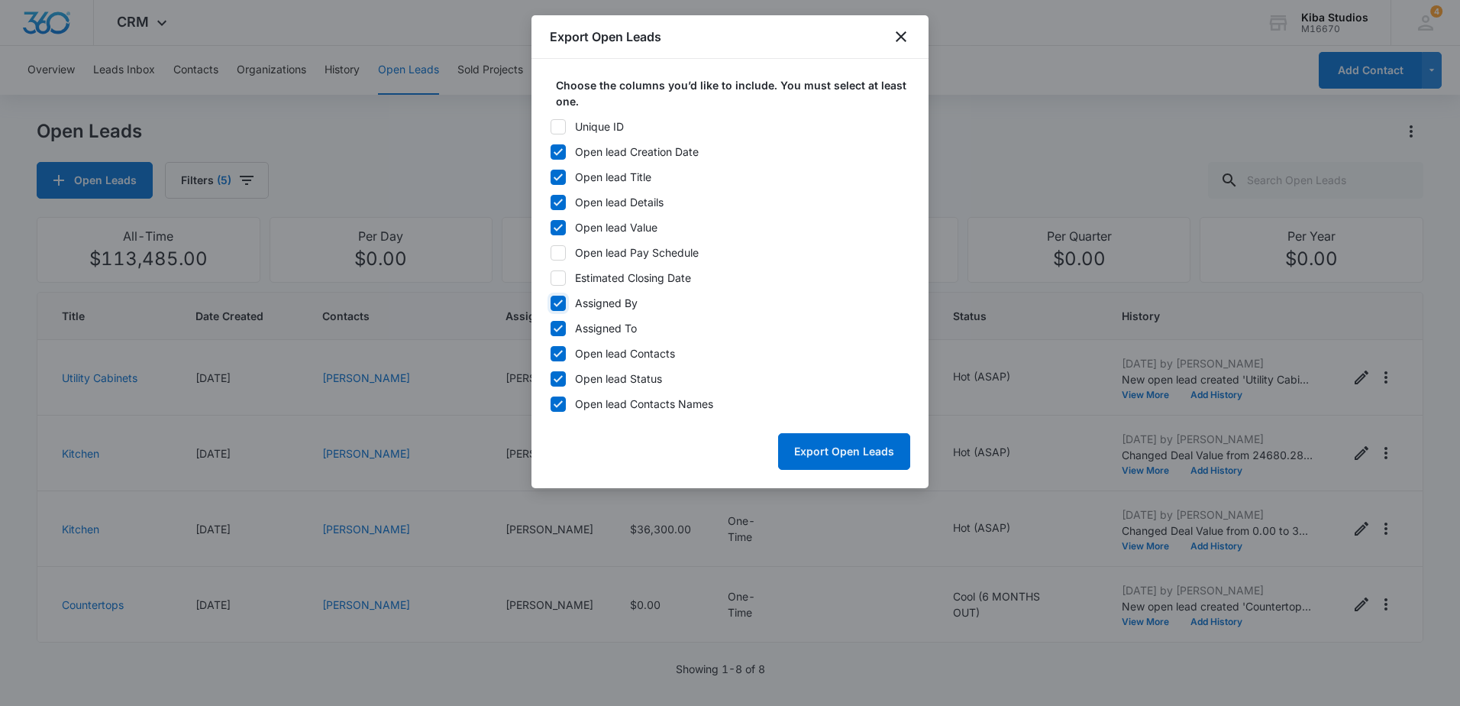
click at [550, 298] on input "Assigned By" at bounding box center [550, 303] width 1 height 11
checkbox input "false"
click at [853, 443] on button "Export Open Leads" at bounding box center [844, 451] width 132 height 37
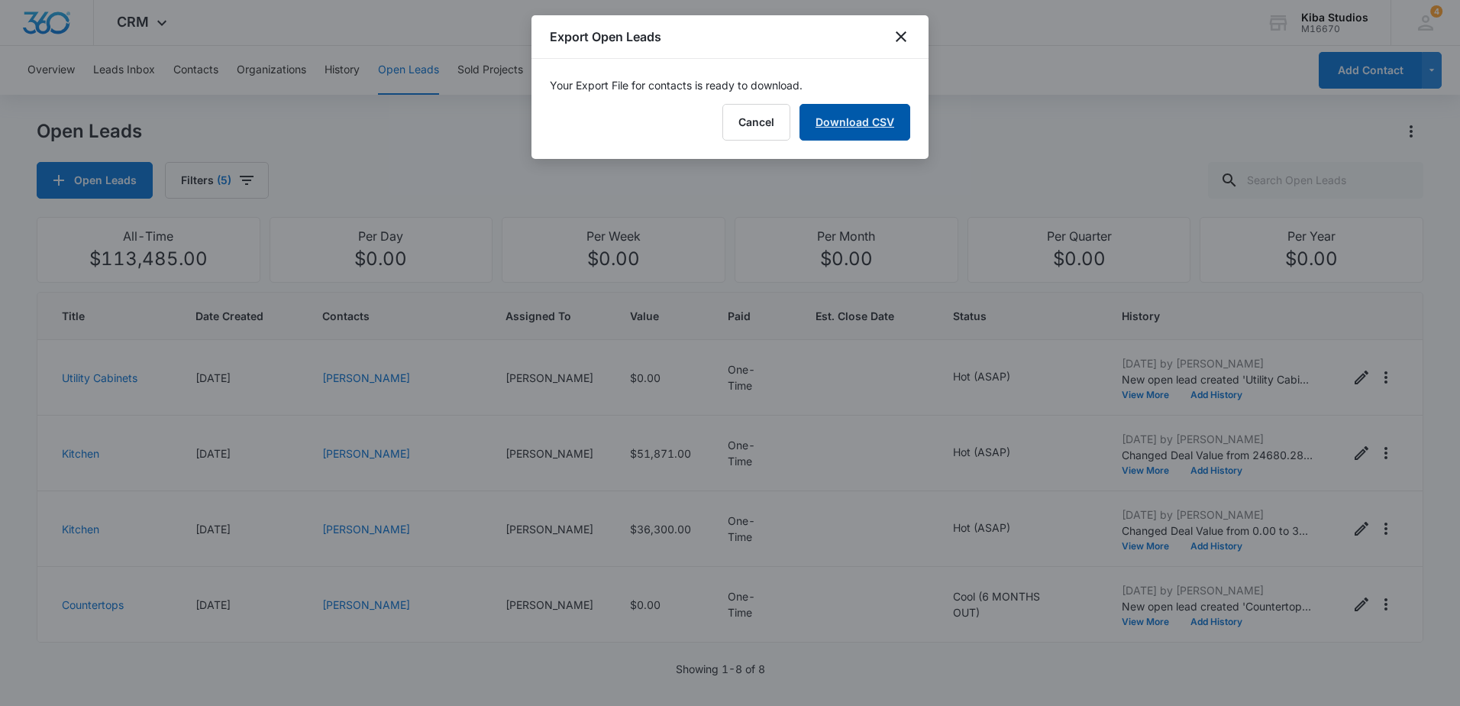
click at [858, 114] on link "Download CSV" at bounding box center [855, 122] width 111 height 37
click at [904, 44] on icon "close" at bounding box center [901, 36] width 18 height 18
